Goal: Task Accomplishment & Management: Manage account settings

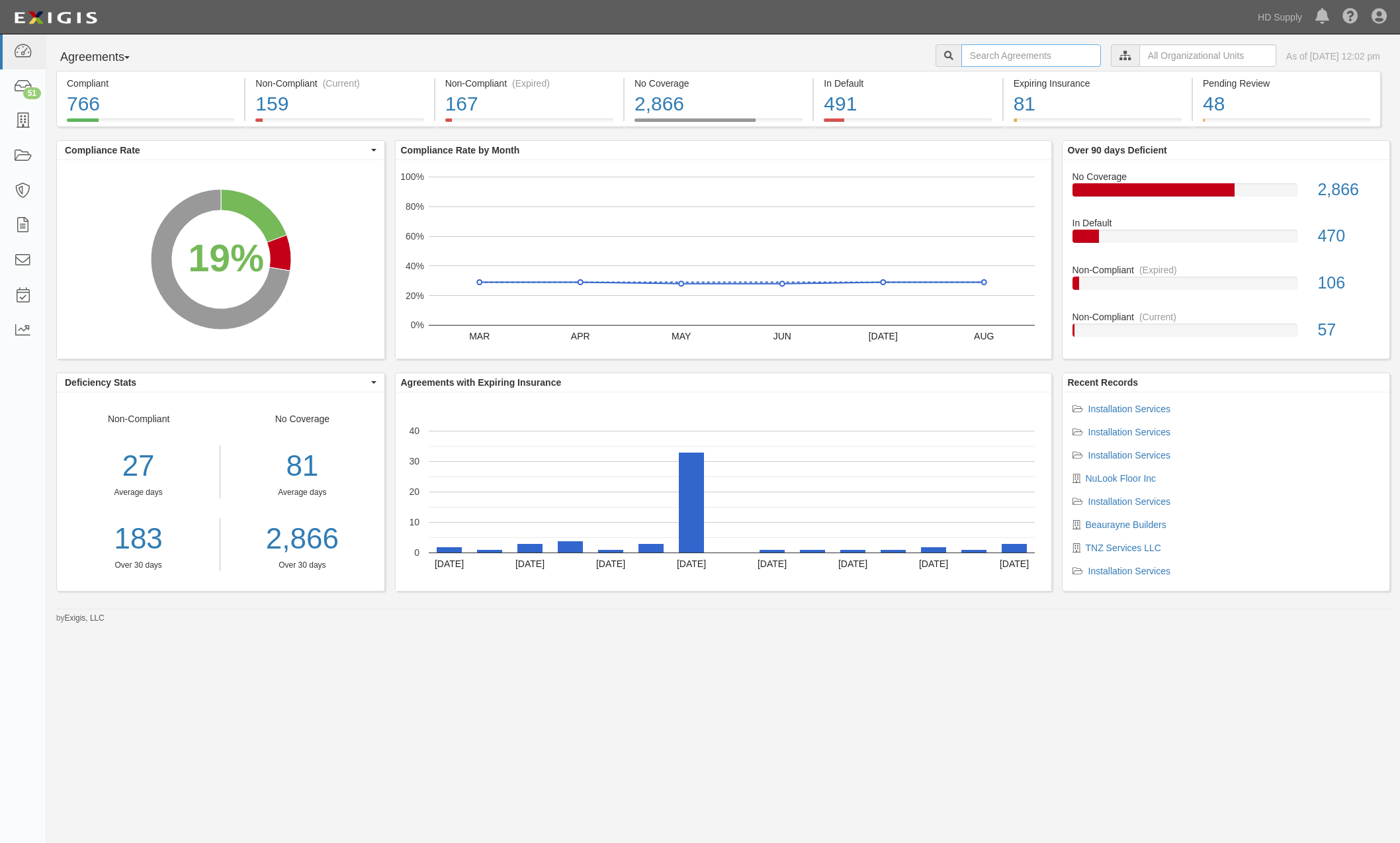
click at [994, 57] on input "text" at bounding box center [1031, 55] width 139 height 22
type input "Kitchen cubes"
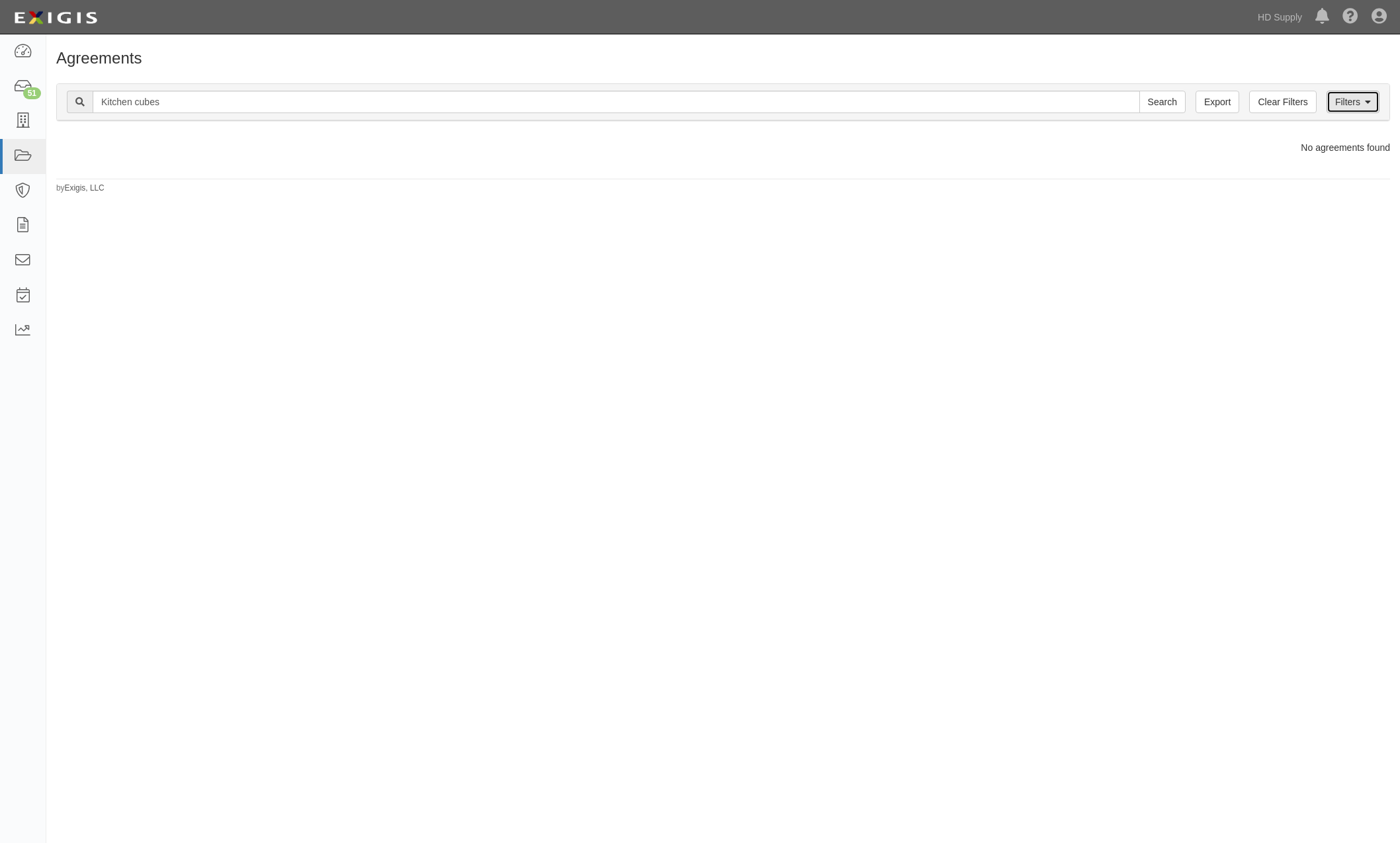
click at [1354, 101] on link "Filters" at bounding box center [1352, 102] width 53 height 22
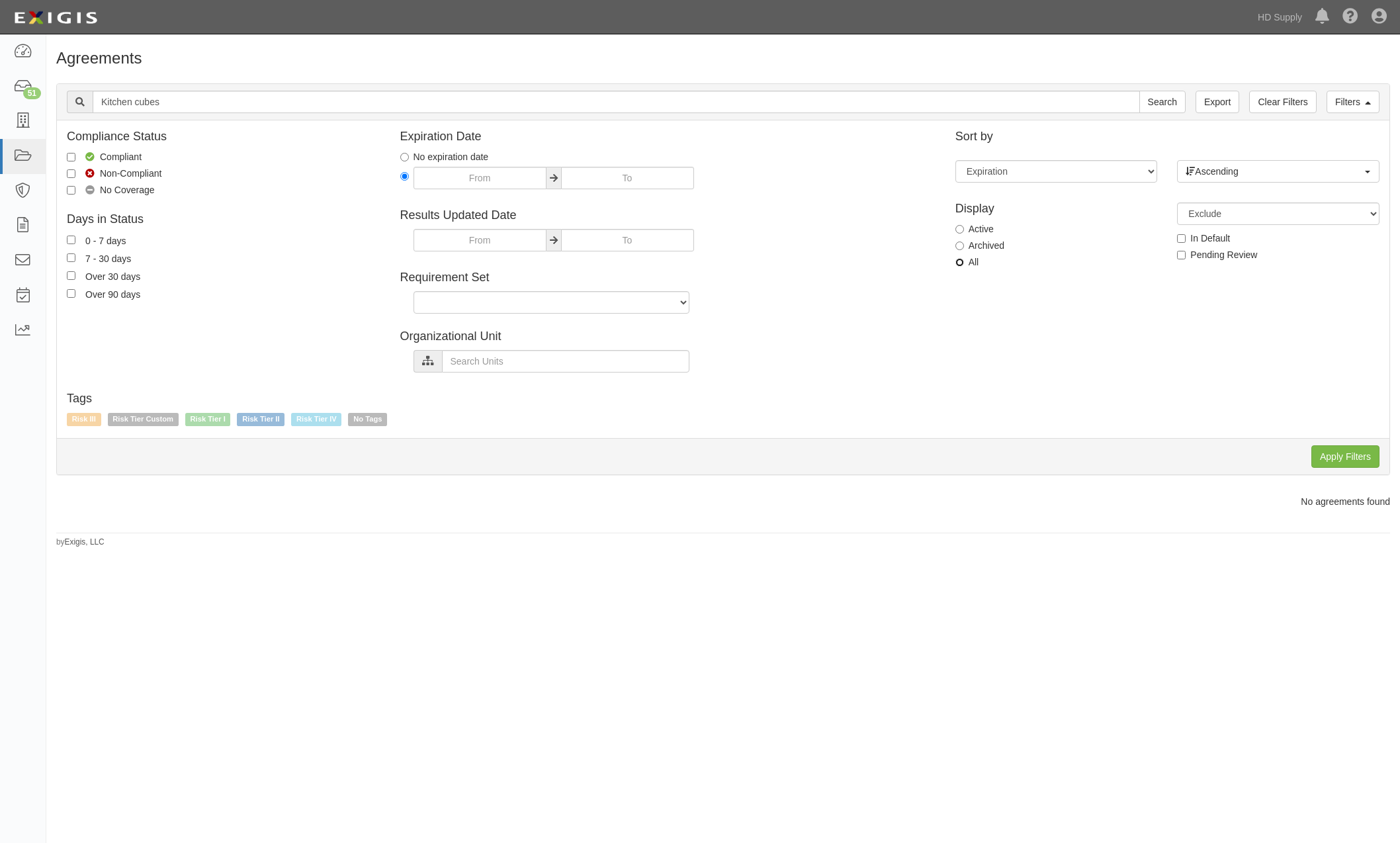
click at [958, 263] on input "All" at bounding box center [959, 262] width 8 height 8
radio input "true"
click at [1328, 453] on input "Apply Filters" at bounding box center [1345, 456] width 68 height 22
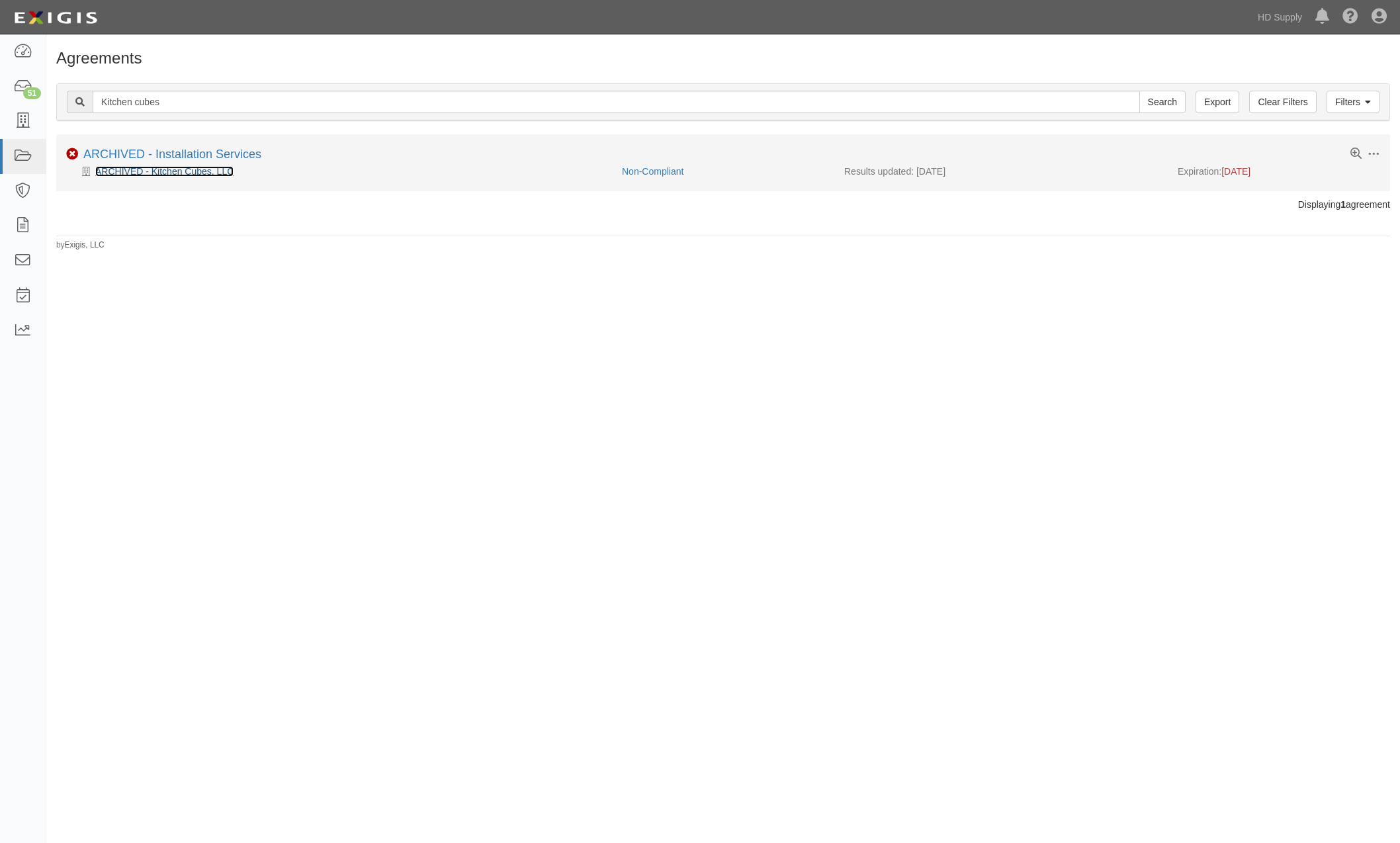
click at [154, 173] on link "ARCHIVED - Kitchen Cubes, LLC" at bounding box center [164, 172] width 138 height 11
click at [210, 153] on link "ARCHIVED - Installation Services" at bounding box center [172, 153] width 178 height 13
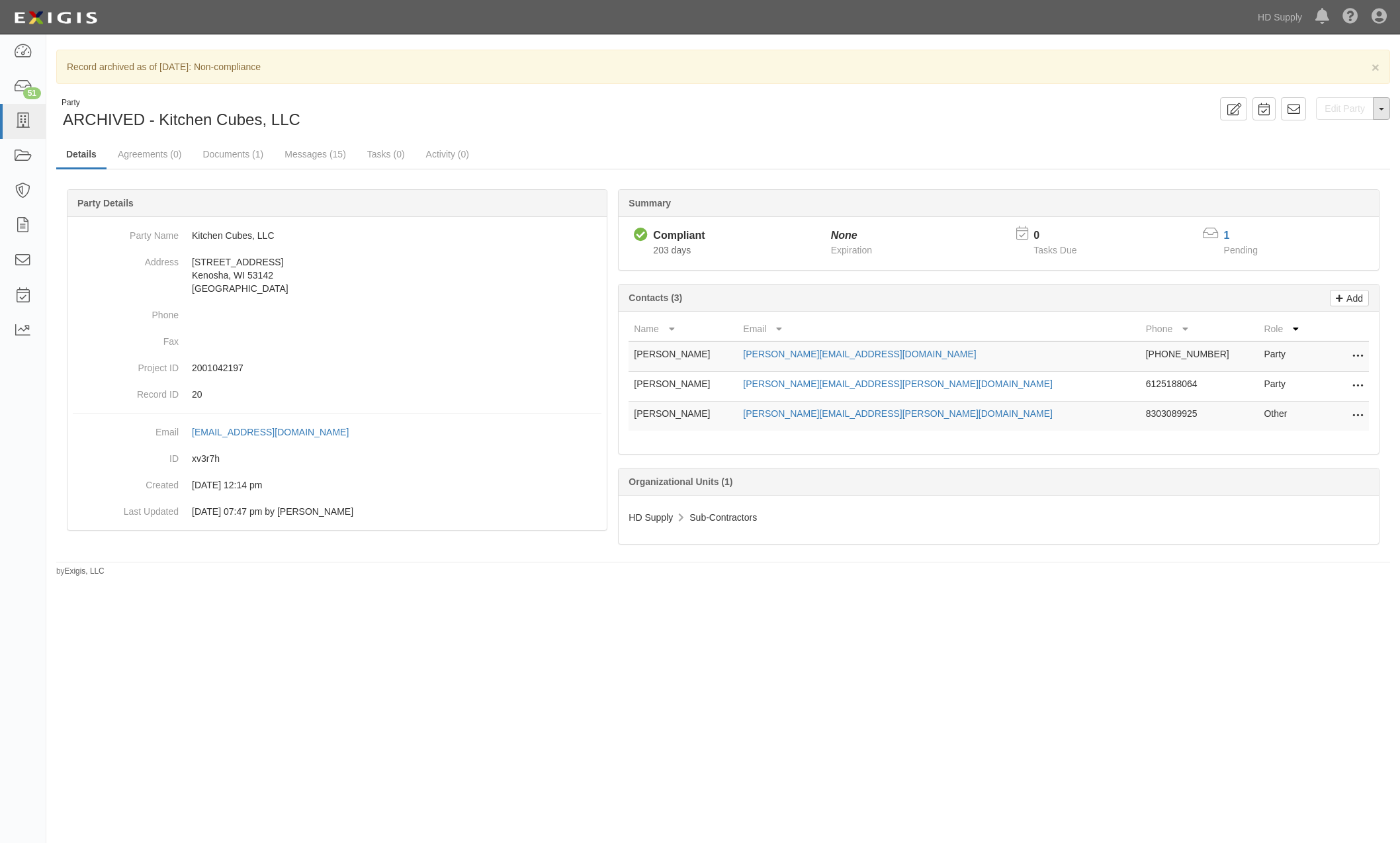
click at [1382, 109] on span "button" at bounding box center [1381, 109] width 5 height 2
click at [1354, 153] on button "Unarchive Party" at bounding box center [1337, 153] width 105 height 20
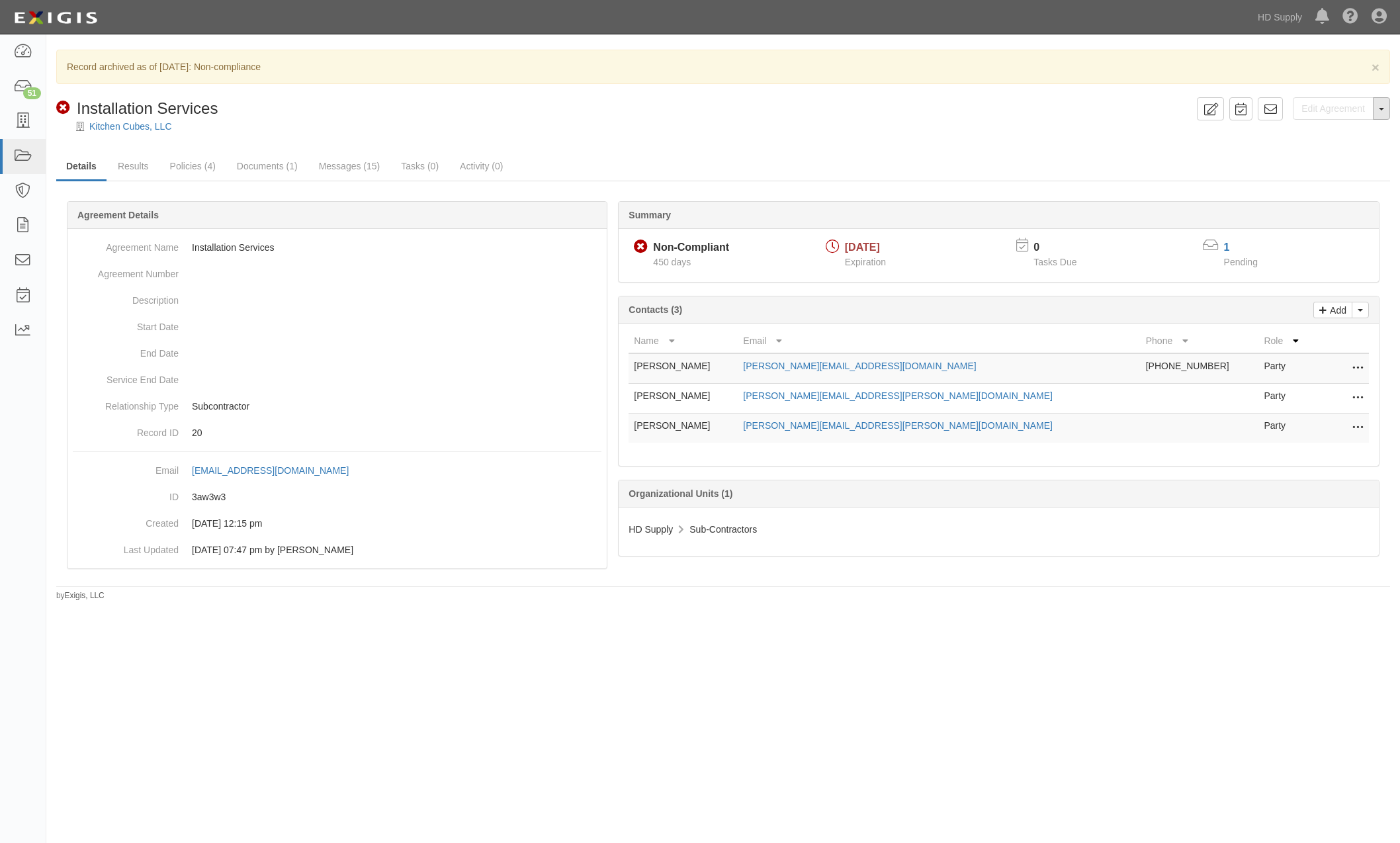
click at [1382, 112] on button "Toggle Agreement Dropdown" at bounding box center [1382, 108] width 17 height 22
click at [1340, 150] on link "Unarchive Agreement" at bounding box center [1335, 151] width 108 height 17
